Goal: Book appointment/travel/reservation

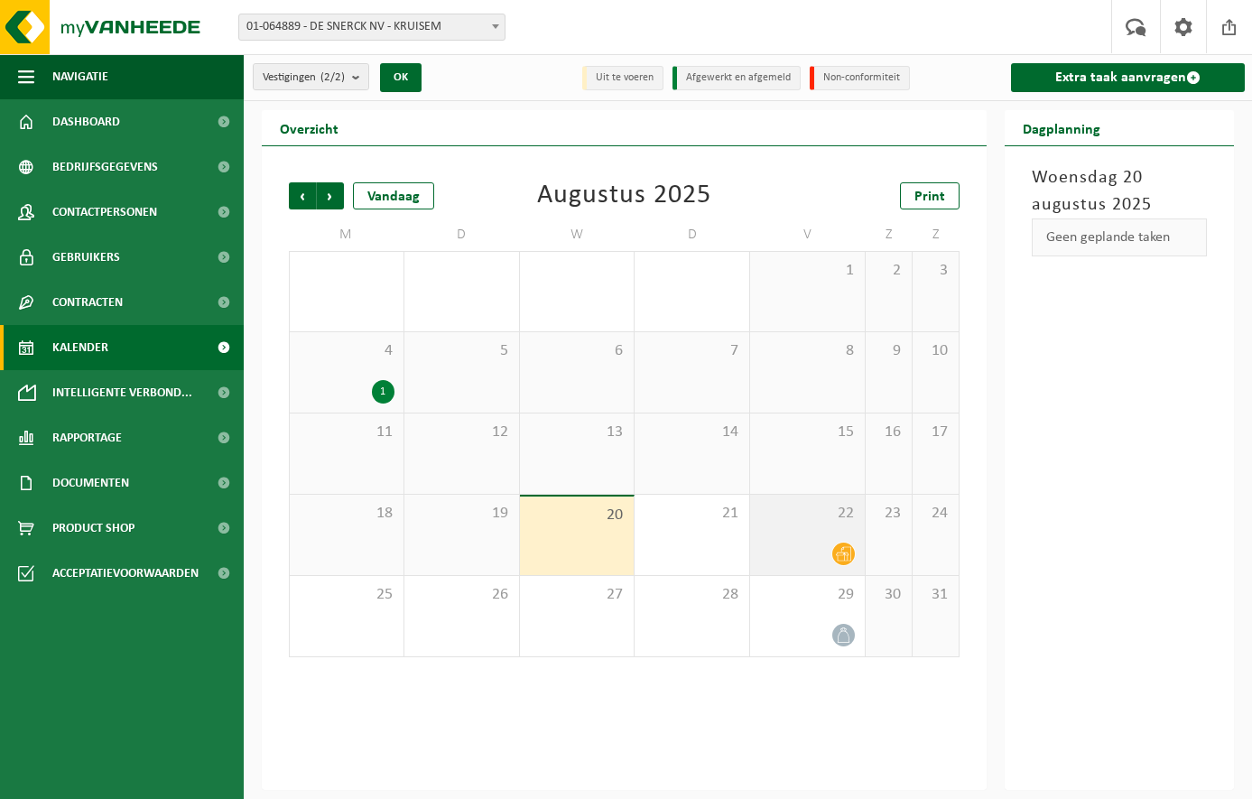
click at [848, 553] on icon at bounding box center [843, 554] width 15 height 14
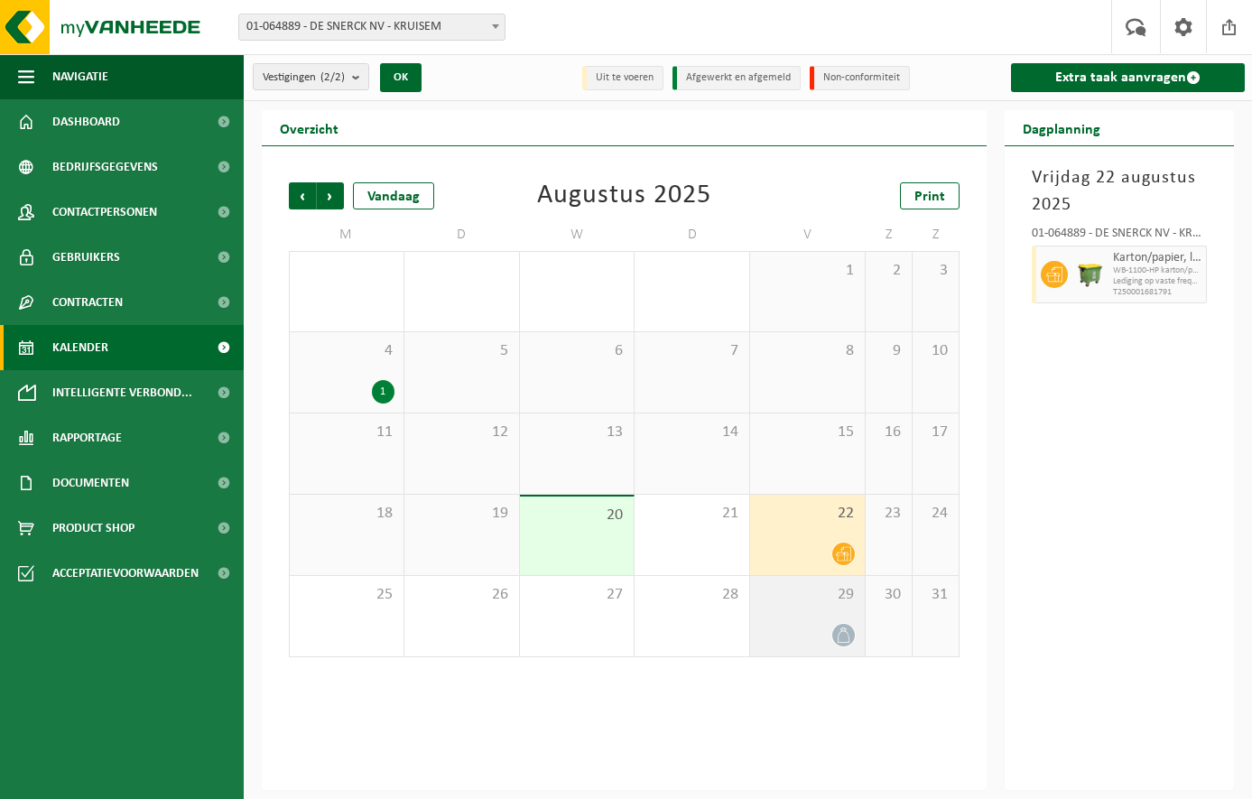
click at [846, 634] on icon at bounding box center [843, 635] width 15 height 15
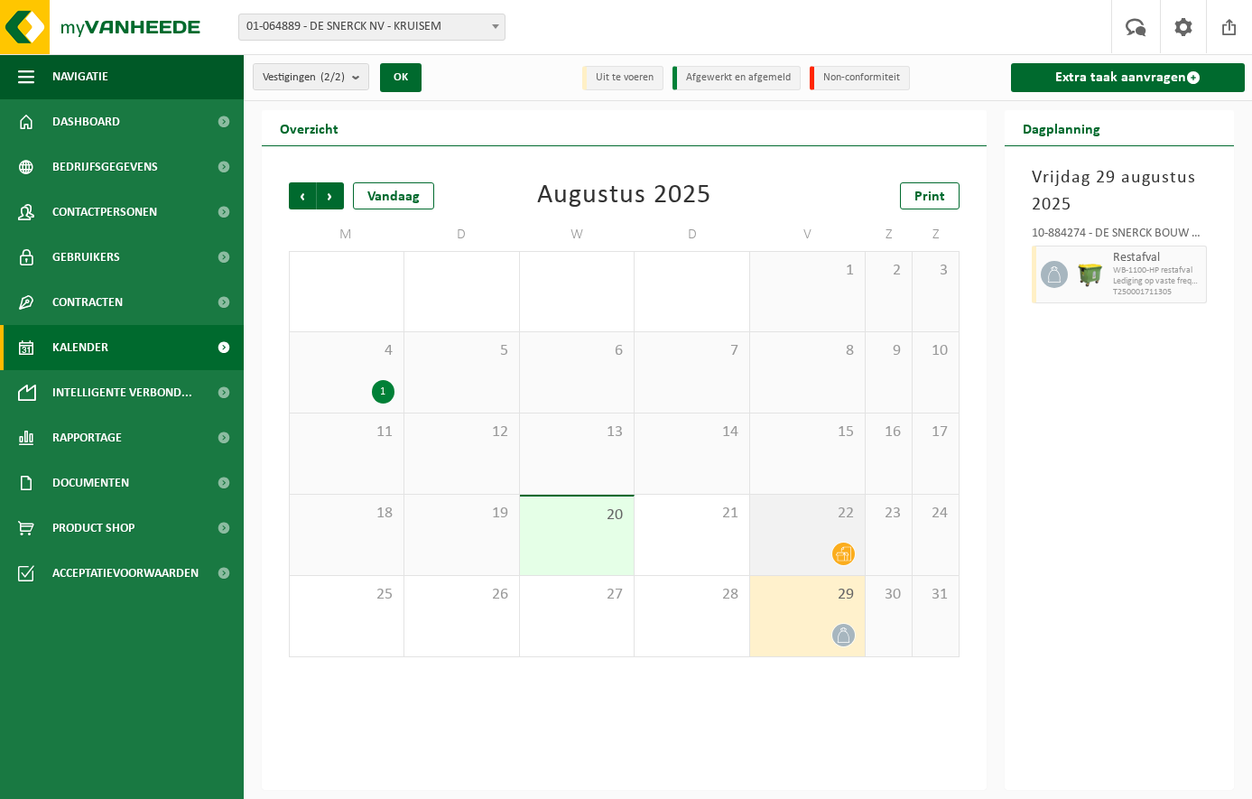
click at [848, 555] on icon at bounding box center [843, 553] width 15 height 15
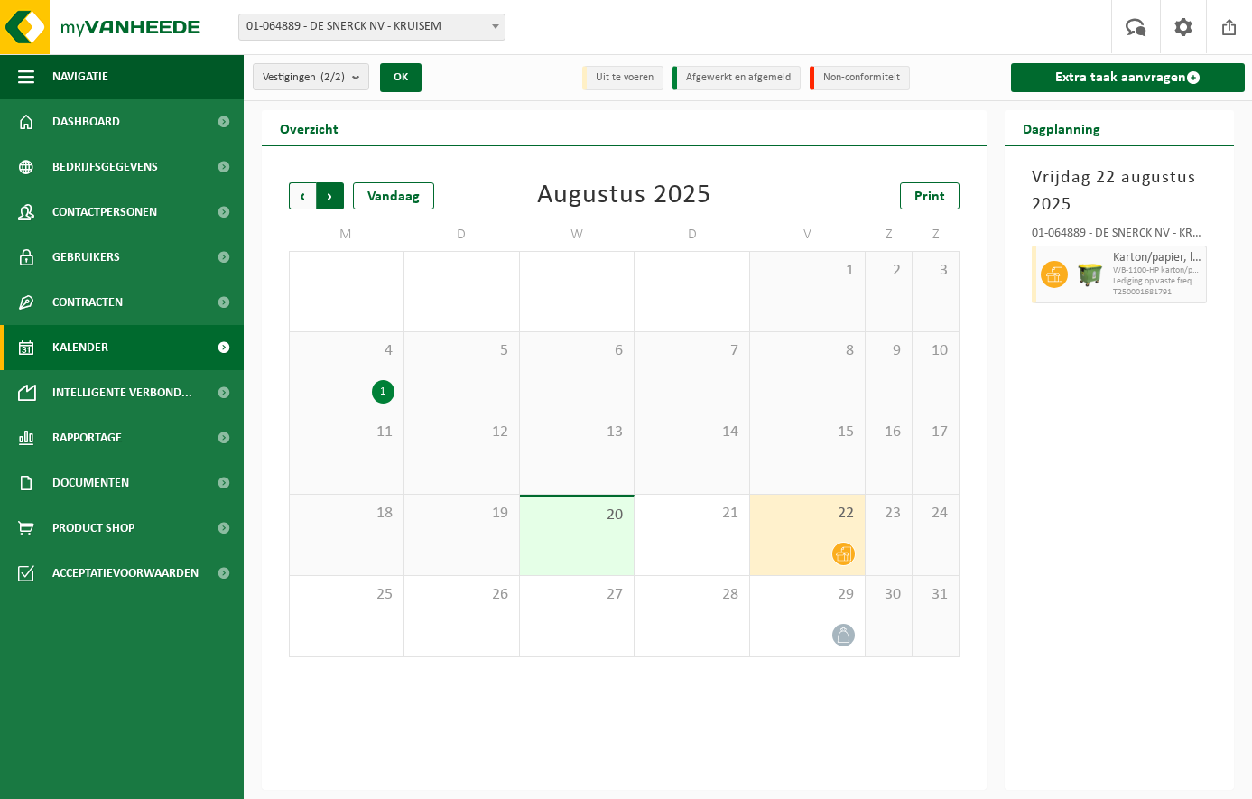
click at [309, 205] on span "Vorige" at bounding box center [302, 195] width 27 height 27
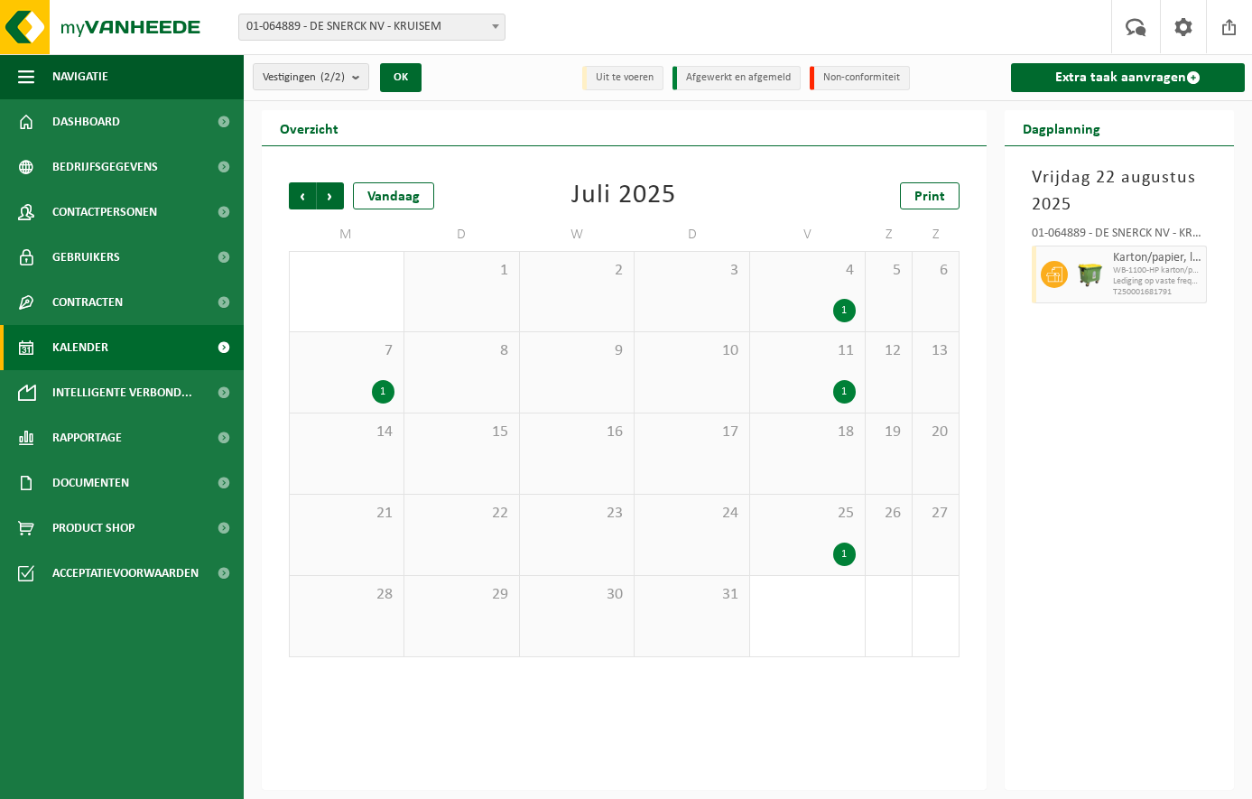
click at [848, 557] on div "1" at bounding box center [844, 554] width 23 height 23
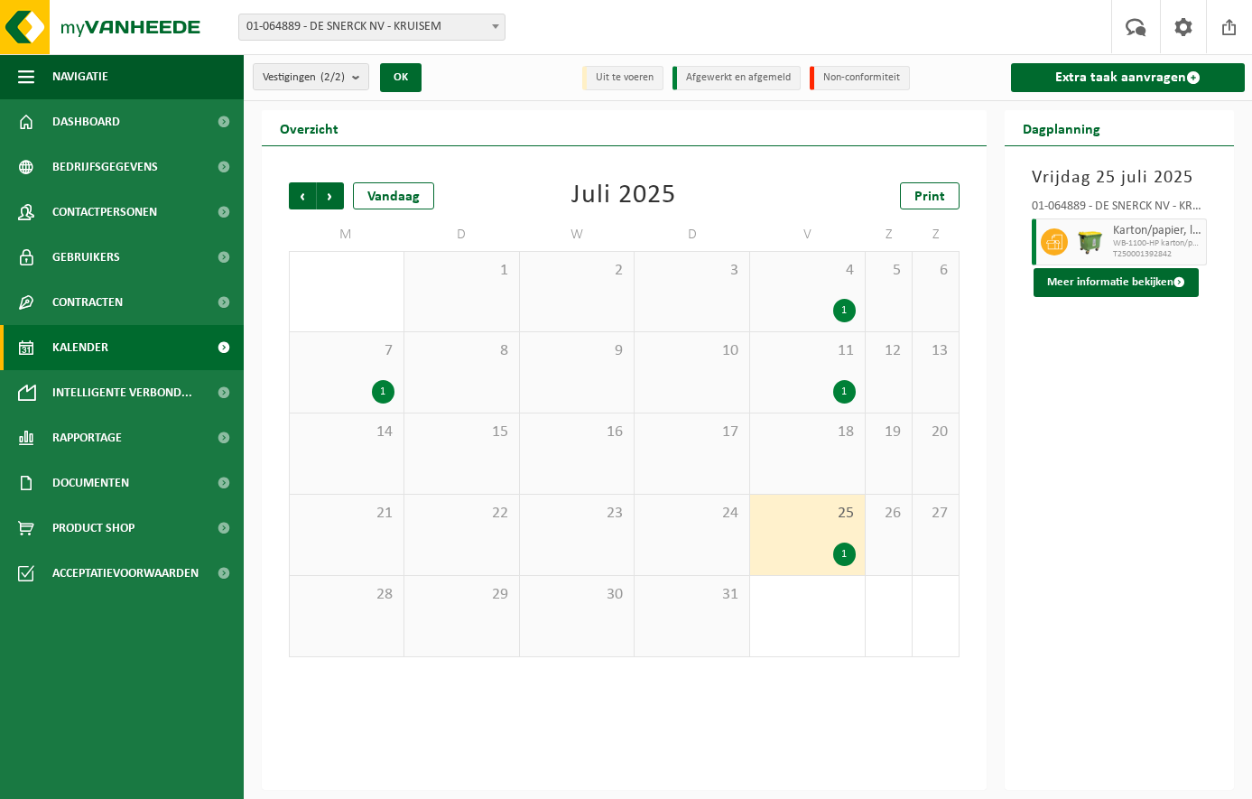
click at [384, 388] on div "1" at bounding box center [383, 391] width 23 height 23
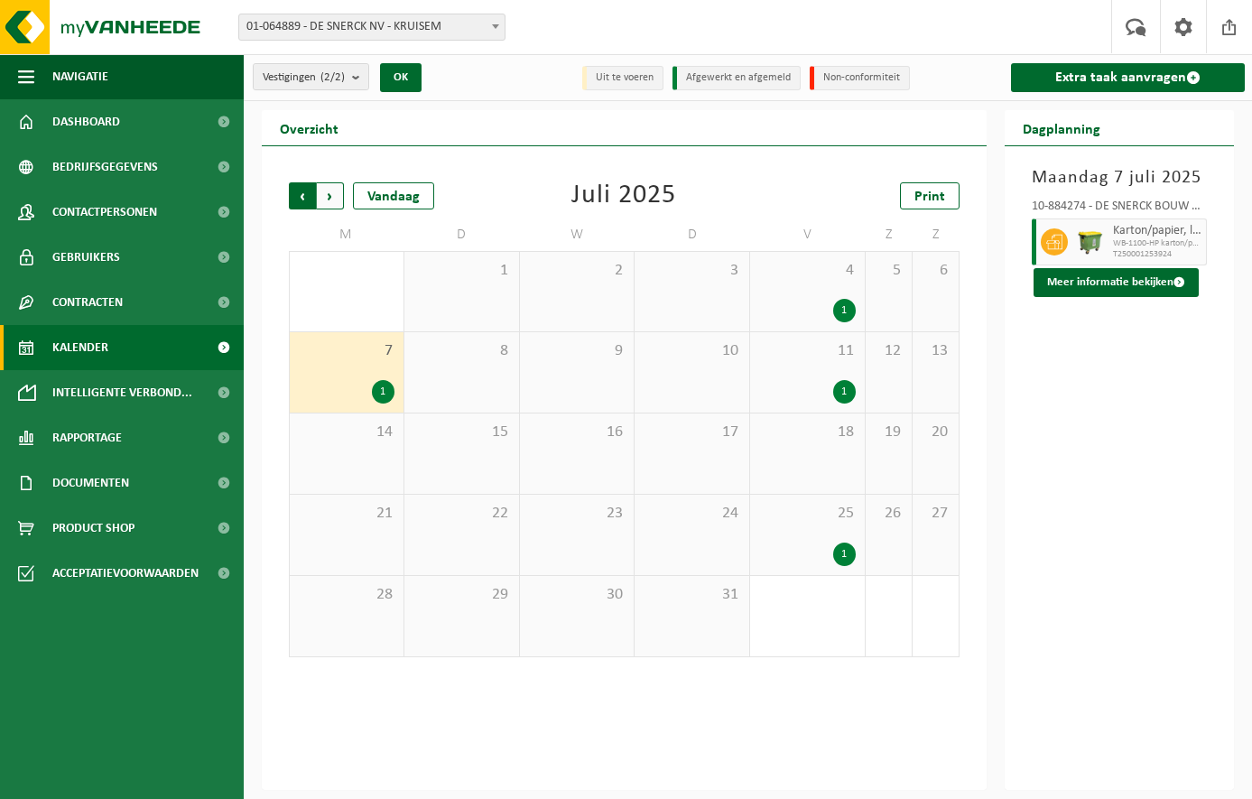
click at [324, 192] on span "Volgende" at bounding box center [330, 195] width 27 height 27
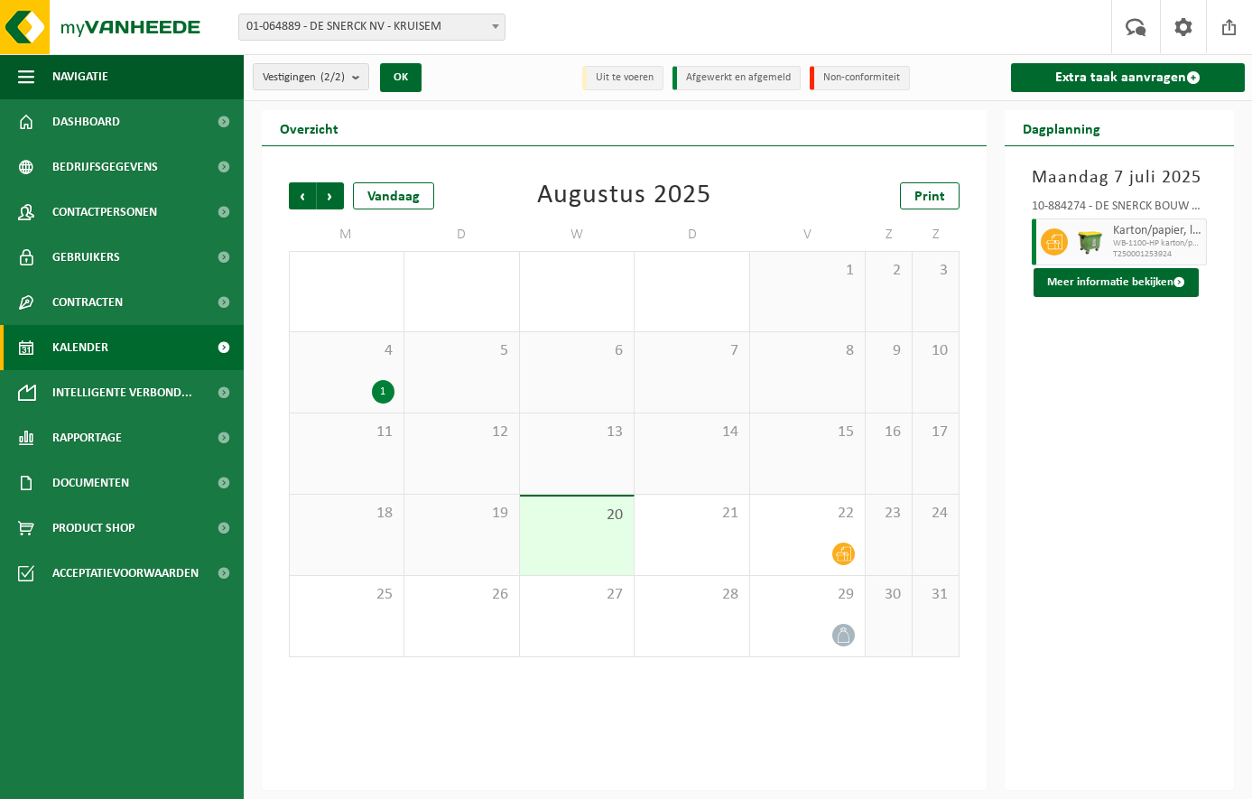
click at [386, 389] on div "1" at bounding box center [383, 391] width 23 height 23
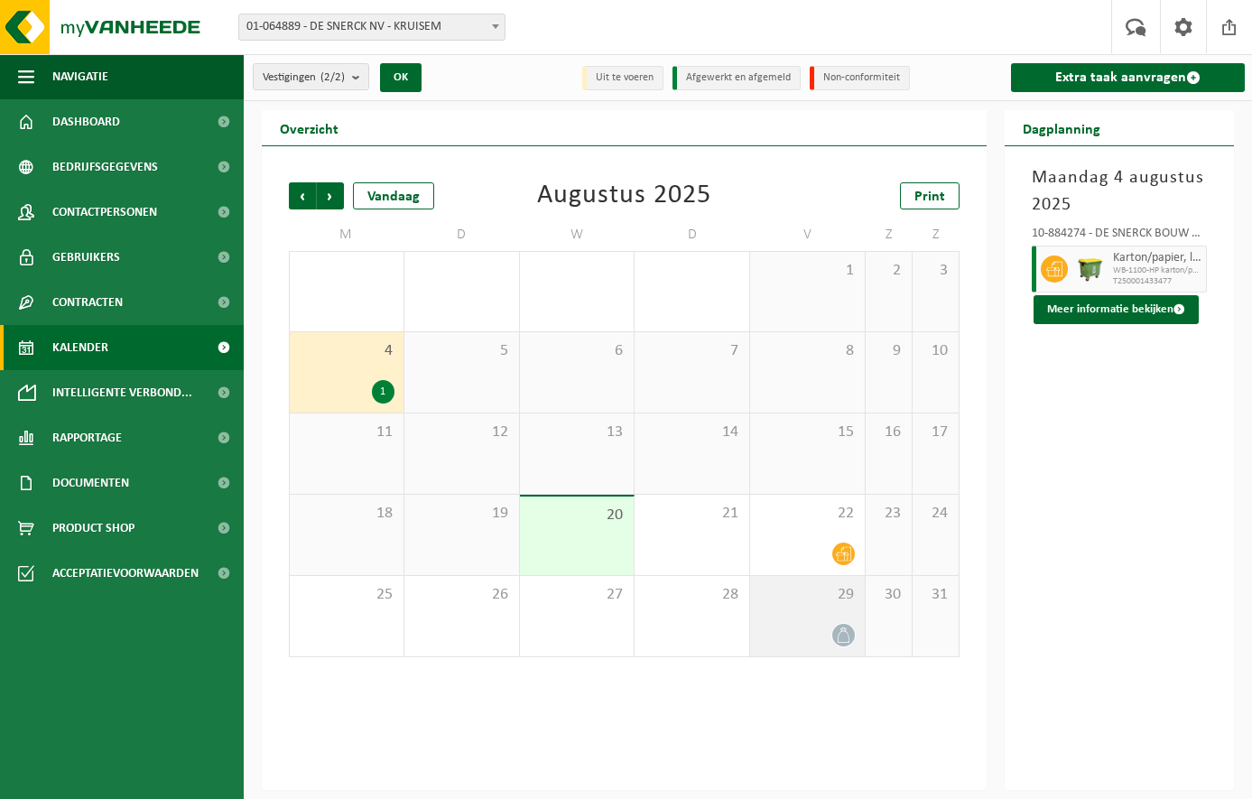
click at [843, 636] on icon at bounding box center [843, 635] width 15 height 15
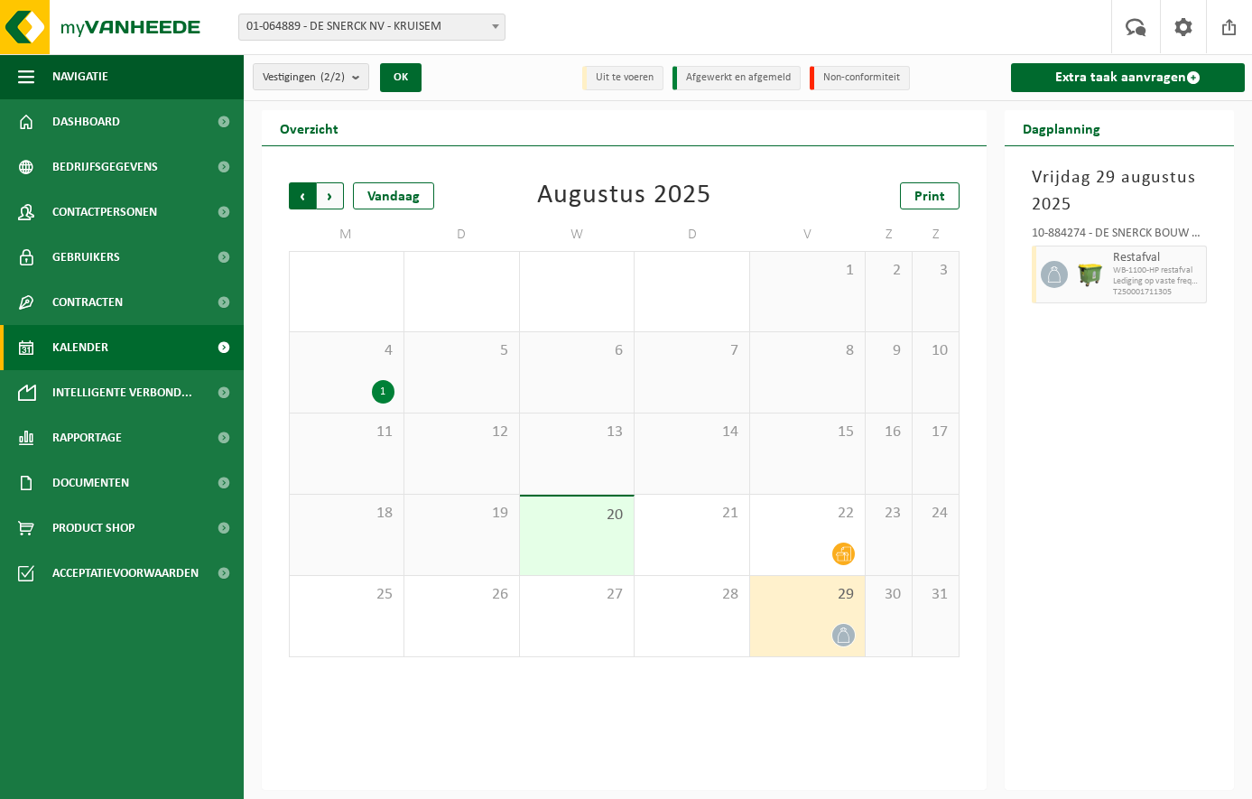
click at [329, 195] on span "Volgende" at bounding box center [330, 195] width 27 height 27
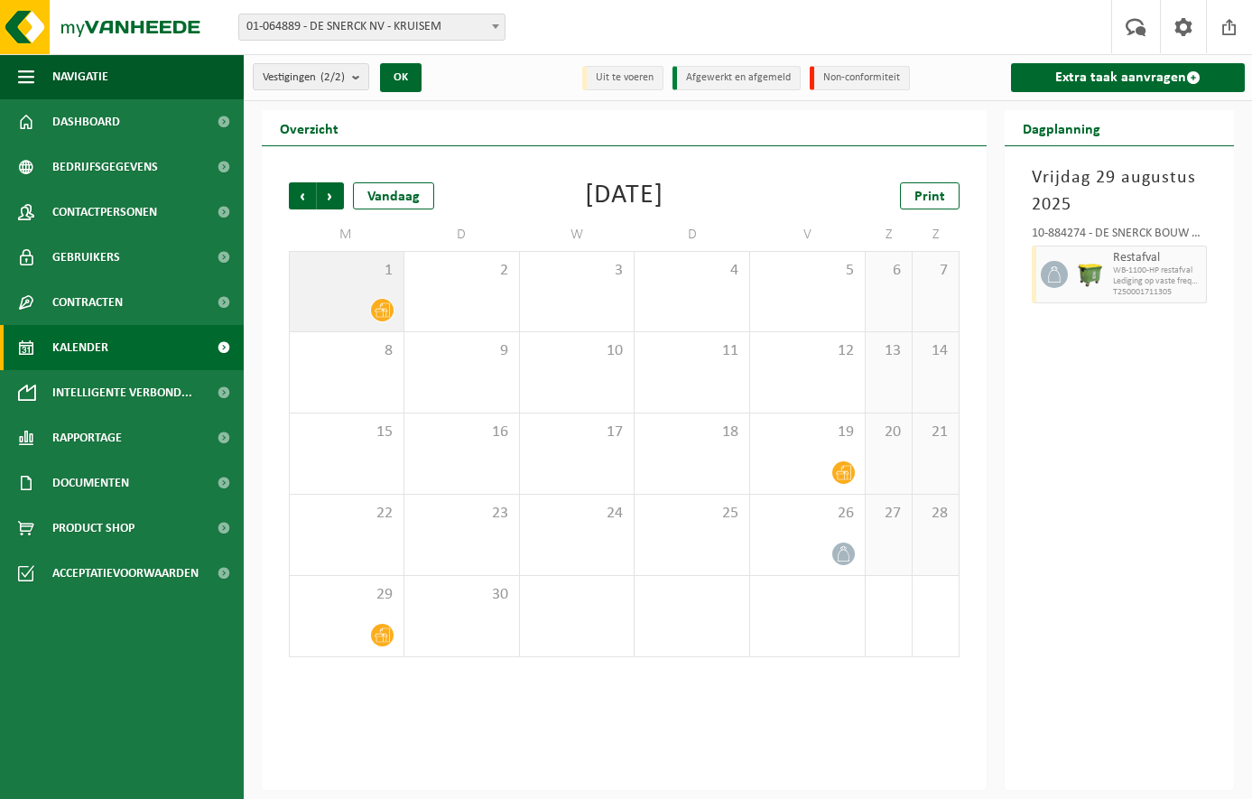
click at [377, 313] on icon at bounding box center [382, 310] width 15 height 14
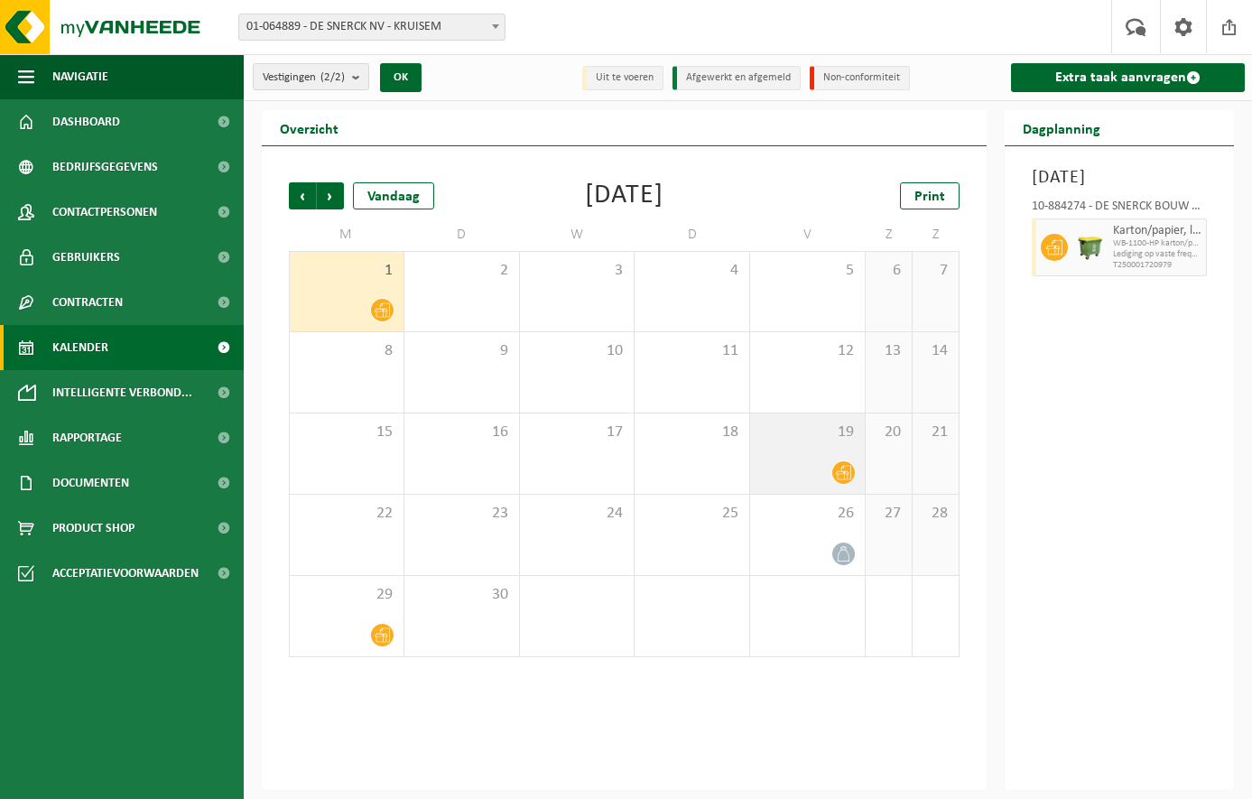
click at [848, 474] on icon at bounding box center [843, 472] width 15 height 15
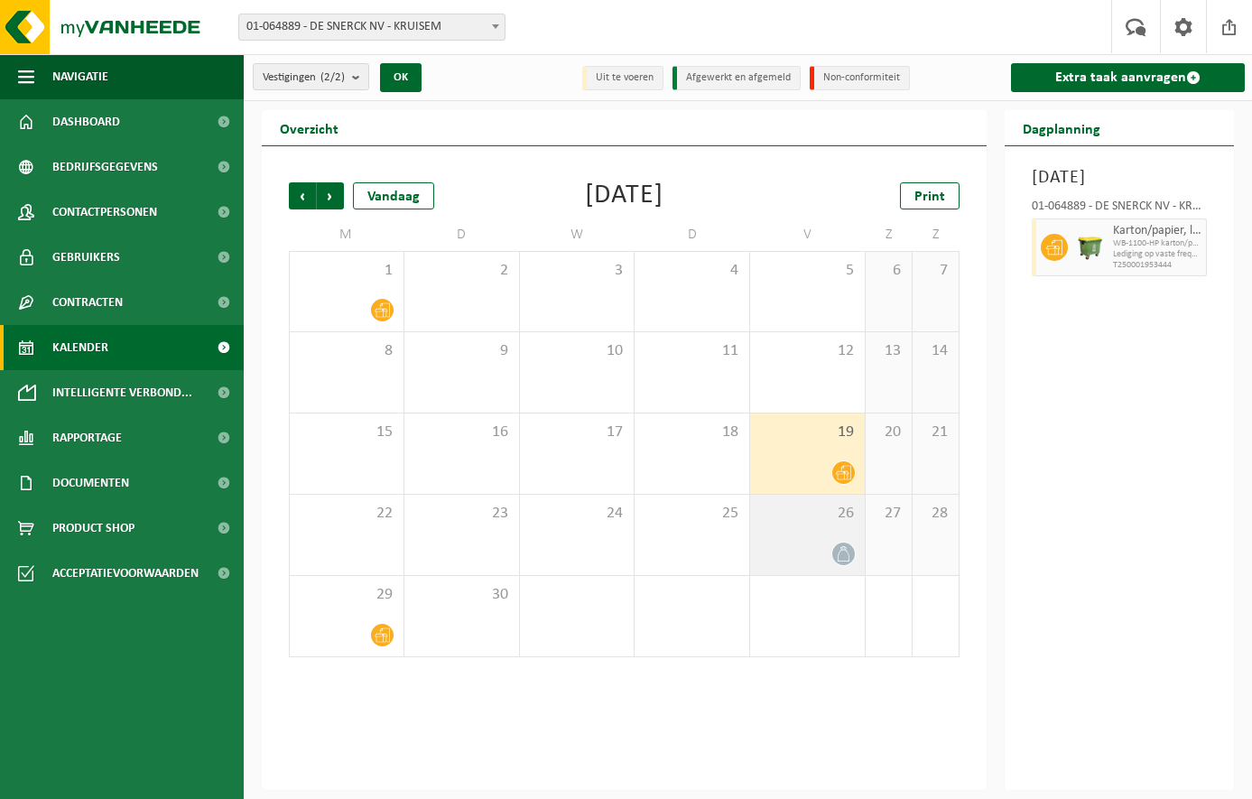
click at [853, 553] on span at bounding box center [844, 554] width 23 height 23
